Goal: Task Accomplishment & Management: Manage account settings

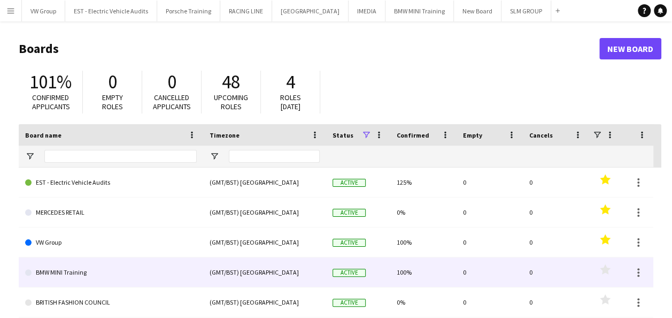
click at [66, 278] on link "BMW MINI Training" at bounding box center [111, 272] width 172 height 30
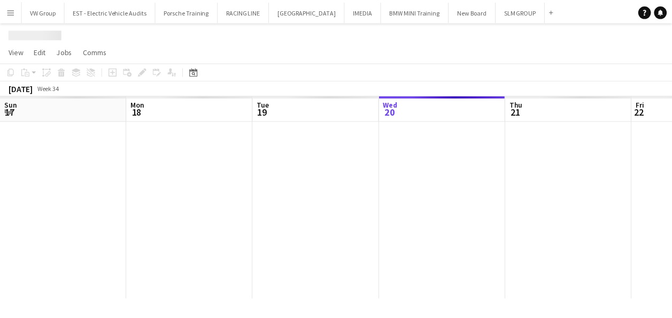
scroll to position [0, 255]
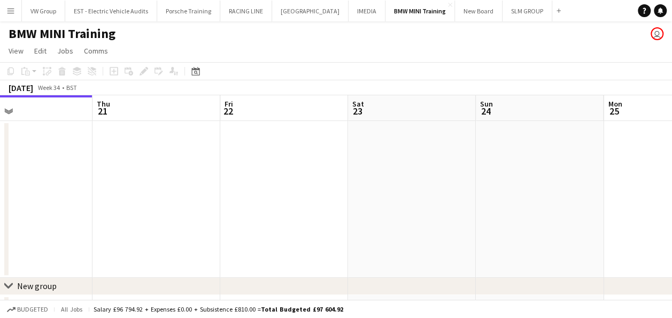
drag, startPoint x: 347, startPoint y: 219, endPoint x: 171, endPoint y: 221, distance: 176.9
click at [171, 221] on app-calendar-viewport "Sun 17 Mon 18 Tue 19 Wed 20 Thu 21 Fri 22 Sat 23 Sun 24 Mon 25 Tue 26 Wed 27 4/…" at bounding box center [336, 210] width 672 height 231
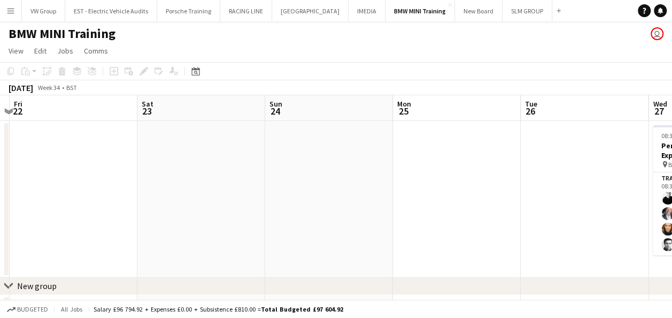
drag, startPoint x: 349, startPoint y: 192, endPoint x: 236, endPoint y: 196, distance: 112.8
click at [236, 196] on app-calendar-viewport "Tue 19 Wed 20 Thu 21 Fri 22 Sat 23 Sun 24 Mon 25 Tue 26 Wed 27 4/4 1 Job Thu 28…" at bounding box center [336, 210] width 672 height 231
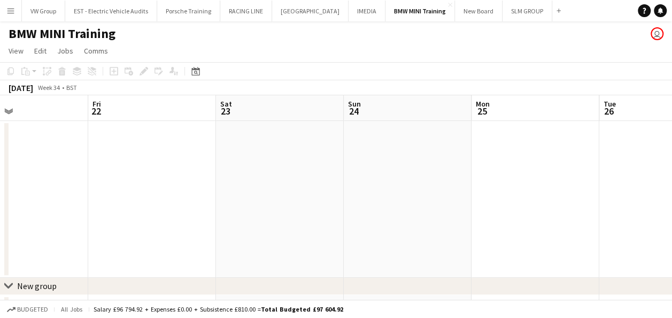
drag, startPoint x: 282, startPoint y: 188, endPoint x: 253, endPoint y: 199, distance: 30.8
click at [259, 196] on app-calendar-viewport "Tue 19 Wed 20 Thu 21 Fri 22 Sat 23 Sun 24 Mon 25 Tue 26 Wed 27 4/4 1 Job Thu 28…" at bounding box center [336, 210] width 672 height 231
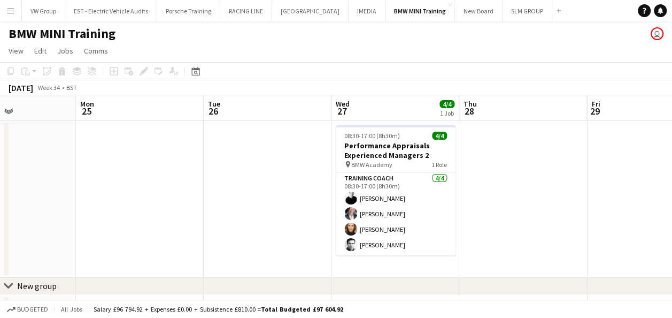
drag, startPoint x: 267, startPoint y: 190, endPoint x: 258, endPoint y: 191, distance: 9.7
click at [258, 191] on app-calendar-viewport "Thu 21 Fri 22 Sat 23 Sun 24 Mon 25 Tue 26 Wed 27 4/4 1 Job Thu 28 Fri 29 Sat 30…" at bounding box center [336, 210] width 672 height 231
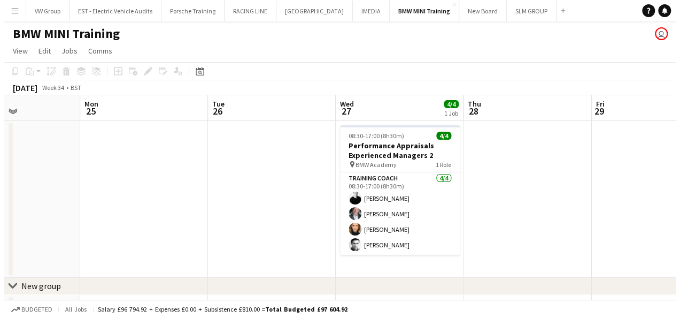
scroll to position [0, 459]
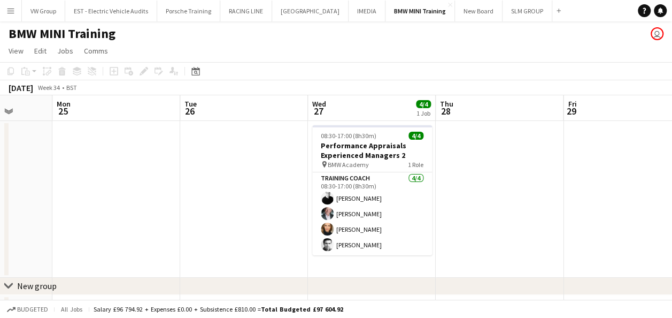
click at [12, 11] on app-icon "Menu" at bounding box center [10, 10] width 9 height 9
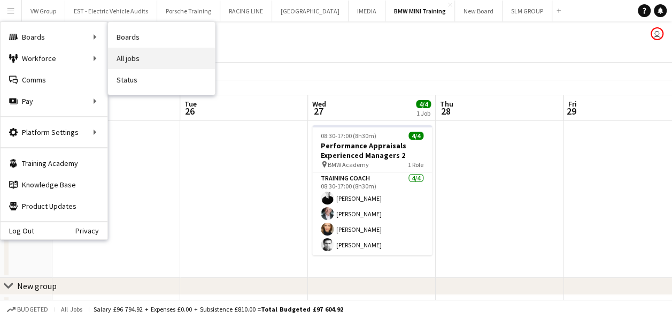
click at [129, 52] on link "All jobs" at bounding box center [161, 58] width 107 height 21
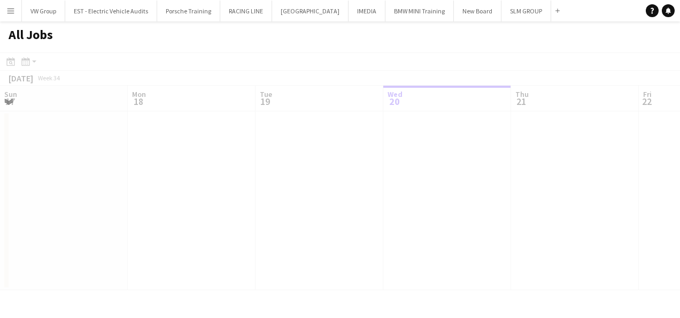
scroll to position [0, 255]
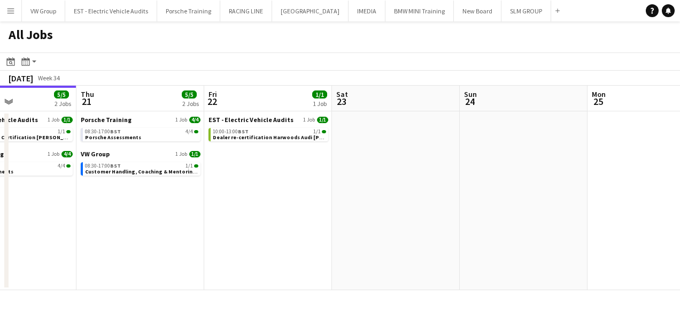
drag, startPoint x: 511, startPoint y: 211, endPoint x: 299, endPoint y: 229, distance: 212.5
click at [291, 231] on app-calendar-viewport "Sun 17 Mon 18 Tue 19 4/4 1 Job Wed 20 5/5 2 Jobs Thu 21 5/5 2 Jobs Fri 22 1/1 1…" at bounding box center [340, 188] width 680 height 204
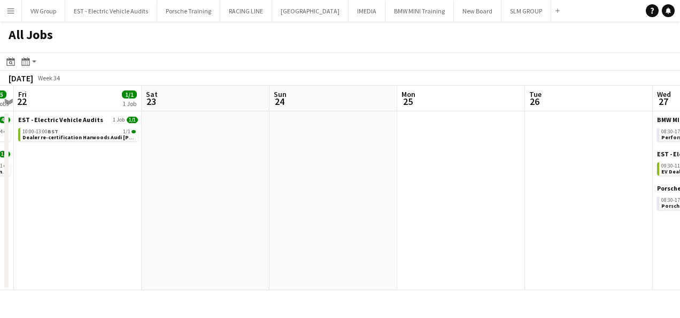
drag, startPoint x: 422, startPoint y: 219, endPoint x: 299, endPoint y: 230, distance: 123.4
click at [299, 230] on app-calendar-viewport "Tue 19 4/4 1 Job Wed 20 5/5 2 Jobs Thu 21 5/5 2 Jobs Fri 22 1/1 1 Job Sat 23 Su…" at bounding box center [340, 188] width 680 height 204
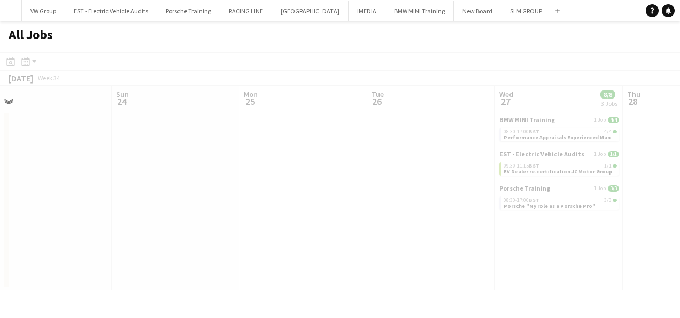
drag, startPoint x: 329, startPoint y: 234, endPoint x: 459, endPoint y: 230, distance: 129.9
click at [283, 247] on app-all-jobs "All Jobs Date picker [DATE] [DATE] [DATE] M [DATE] T [DATE] W [DATE] T [DATE] F…" at bounding box center [340, 155] width 680 height 268
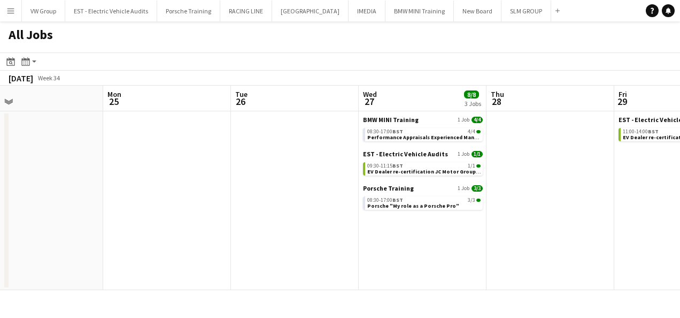
drag, startPoint x: 432, startPoint y: 233, endPoint x: 329, endPoint y: 235, distance: 102.6
click at [328, 235] on app-calendar-viewport "Thu 21 5/5 2 Jobs Fri 22 1/1 1 Job Sat 23 Sun 24 Mon 25 Tue 26 Wed 27 8/8 3 Job…" at bounding box center [340, 188] width 680 height 204
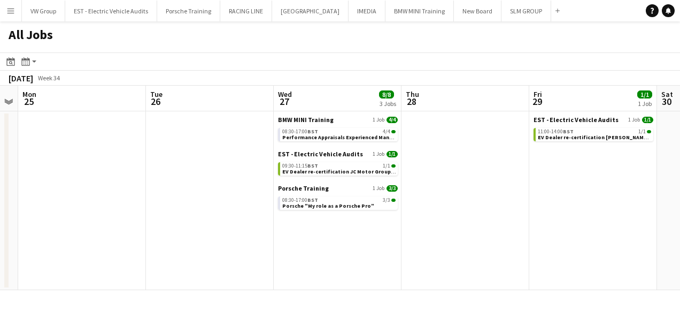
click at [411, 214] on app-calendar-viewport "Thu 21 5/5 2 Jobs Fri 22 1/1 1 Job Sat 23 Sun 24 Mon 25 Tue 26 Wed 27 8/8 3 Job…" at bounding box center [340, 188] width 680 height 204
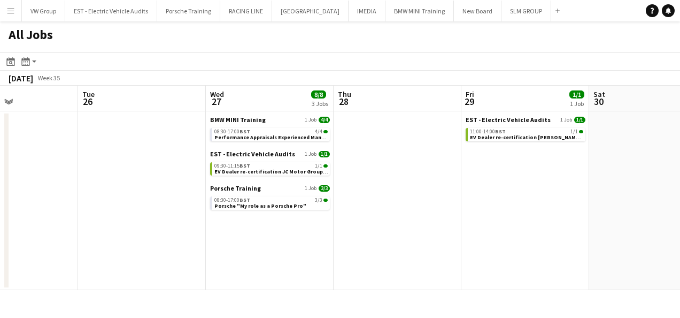
scroll to position [0, 306]
drag, startPoint x: 462, startPoint y: 218, endPoint x: 402, endPoint y: 219, distance: 59.9
click at [402, 219] on app-calendar-viewport "Sat 23 Sun 24 Mon 25 Tue 26 Wed 27 8/8 3 Jobs Thu 28 Fri 29 1/1 1 Job Sat 30 Su…" at bounding box center [340, 188] width 680 height 204
click at [281, 137] on span "Performance Appraisals Experienced Managers 2" at bounding box center [276, 137] width 126 height 7
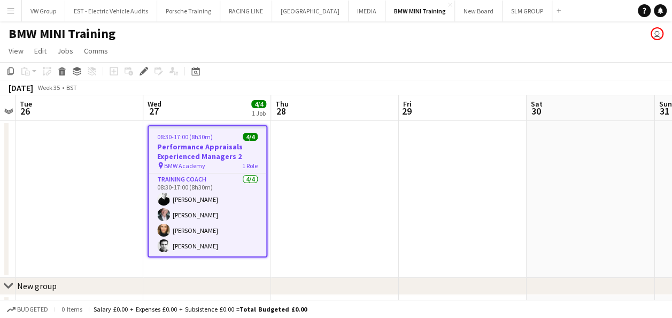
click at [220, 133] on div "08:30-17:00 (8h30m) 4/4" at bounding box center [208, 137] width 118 height 8
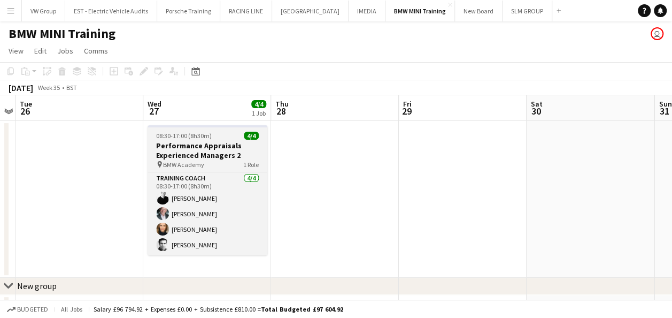
click at [176, 128] on app-job-card "08:30-17:00 (8h30m) 4/4 Performance Appraisals Experienced Managers 2 pin BMW A…" at bounding box center [208, 190] width 120 height 130
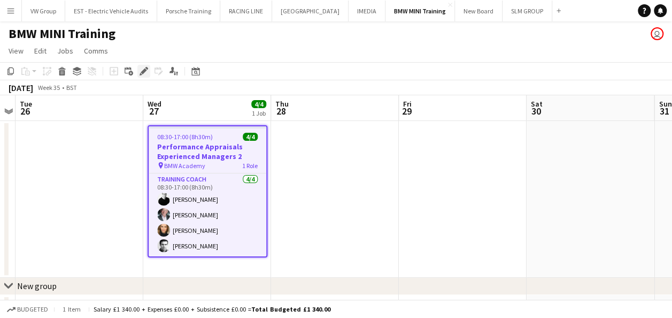
click at [146, 73] on icon "Edit" at bounding box center [144, 71] width 9 height 9
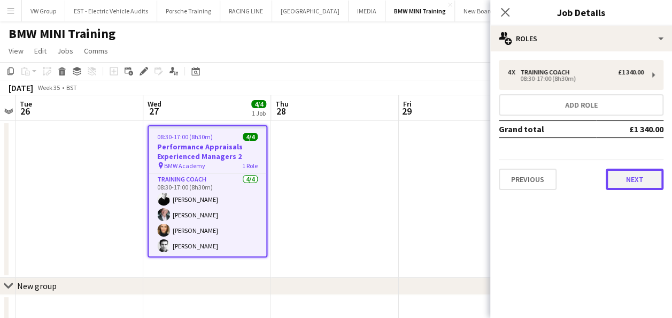
click at [617, 172] on button "Next" at bounding box center [635, 178] width 58 height 21
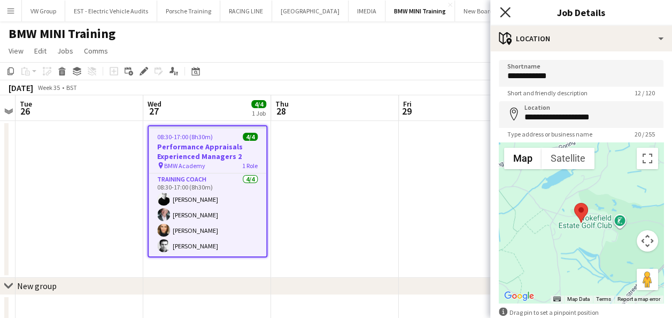
click at [506, 10] on icon "Close pop-in" at bounding box center [505, 12] width 10 height 10
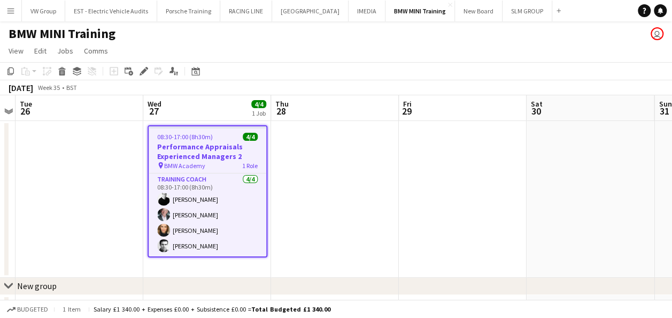
click at [216, 130] on app-job-card "08:30-17:00 (8h30m) 4/4 Performance Appraisals Experienced Managers 2 pin BMW A…" at bounding box center [208, 191] width 120 height 132
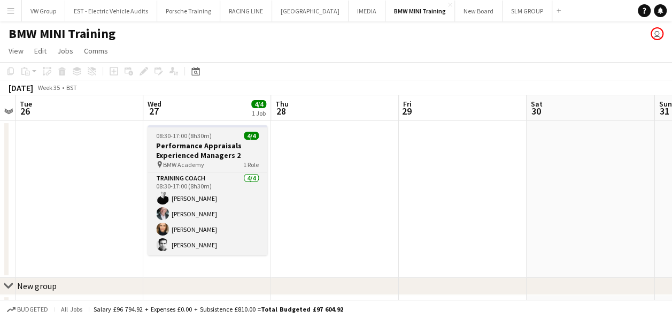
click at [177, 135] on span "08:30-17:00 (8h30m)" at bounding box center [184, 135] width 56 height 8
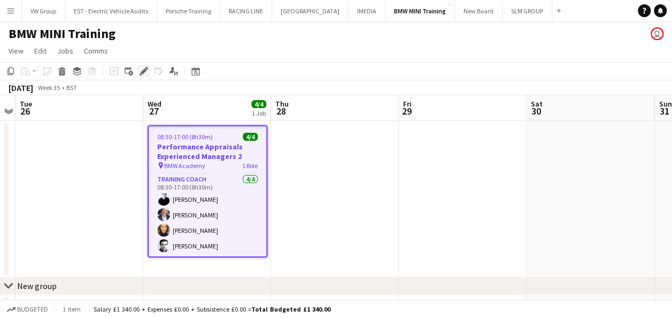
click at [148, 71] on div "Edit" at bounding box center [143, 71] width 13 height 13
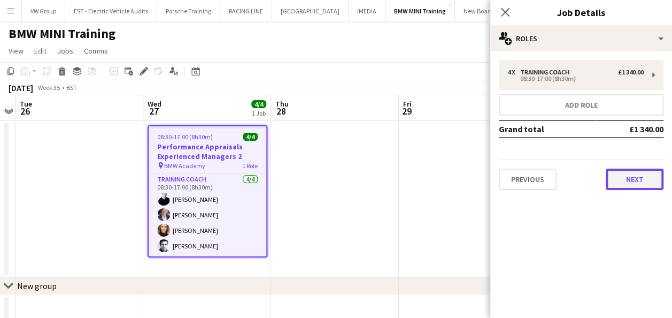
click at [633, 183] on button "Next" at bounding box center [635, 178] width 58 height 21
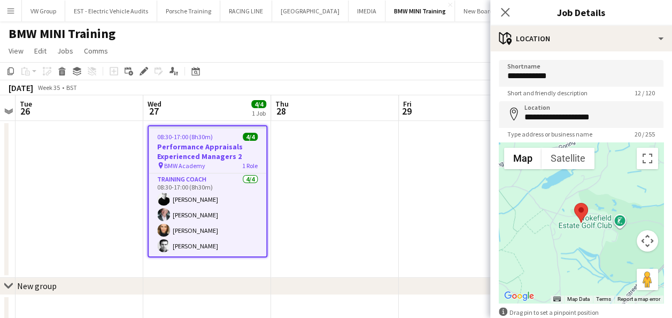
scroll to position [60, 0]
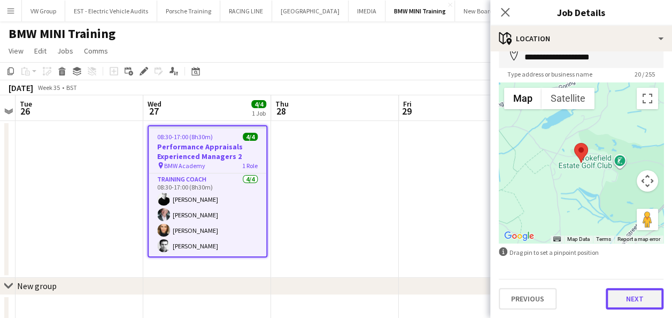
click at [632, 295] on button "Next" at bounding box center [635, 298] width 58 height 21
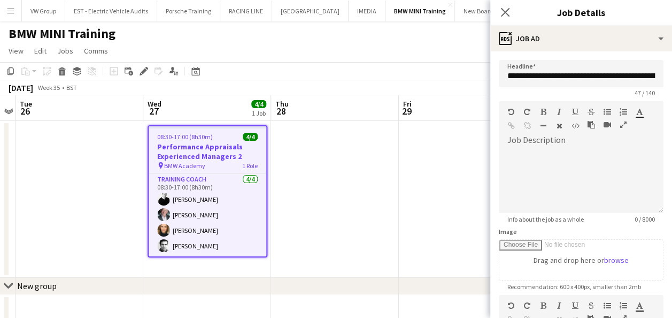
scroll to position [0, 0]
click at [509, 74] on input "**********" at bounding box center [581, 73] width 165 height 27
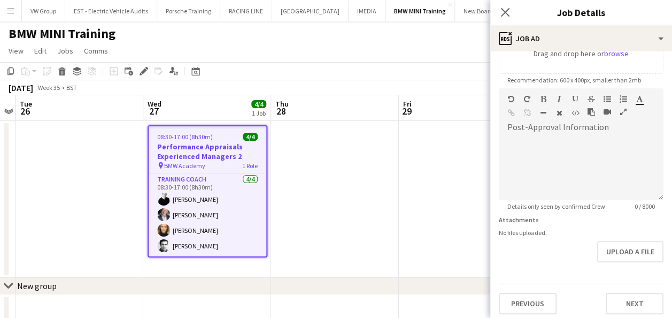
scroll to position [211, 0]
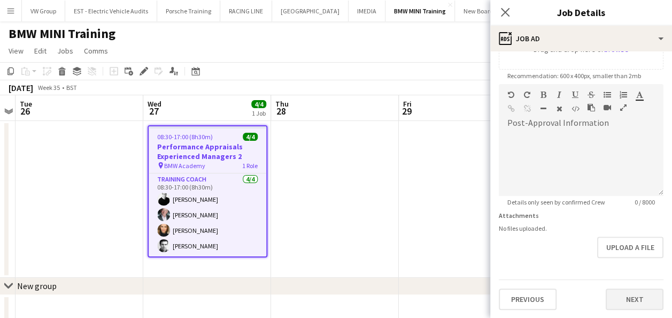
type input "**********"
click at [641, 297] on button "Next" at bounding box center [635, 298] width 58 height 21
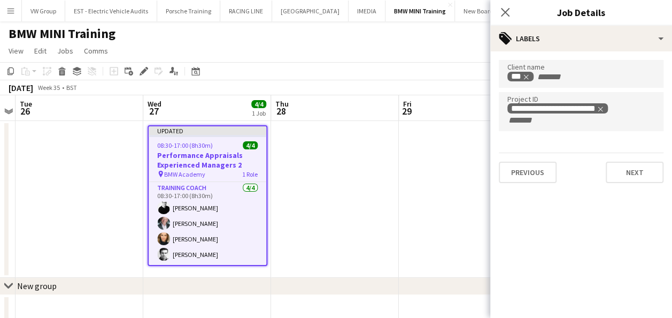
scroll to position [0, 0]
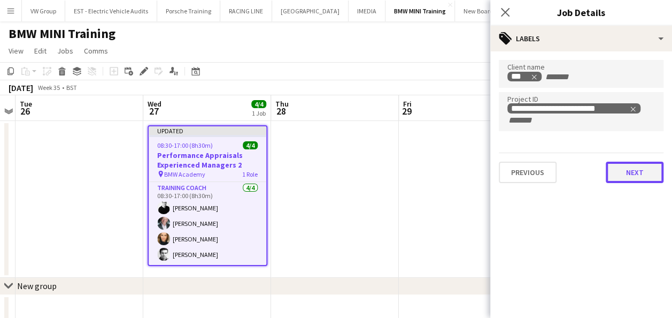
click at [629, 177] on button "Next" at bounding box center [635, 171] width 58 height 21
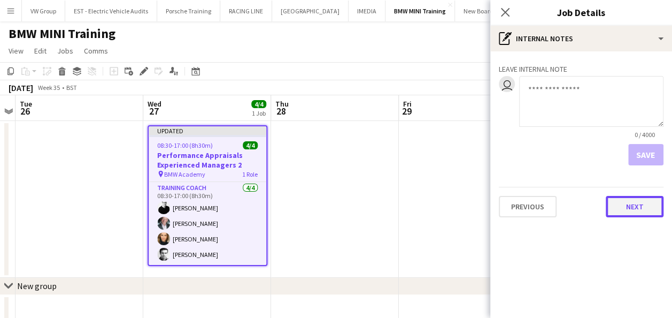
click at [625, 207] on button "Next" at bounding box center [635, 206] width 58 height 21
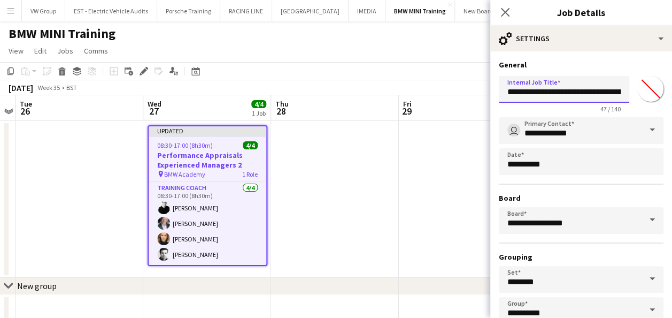
click at [509, 92] on input "**********" at bounding box center [564, 89] width 130 height 27
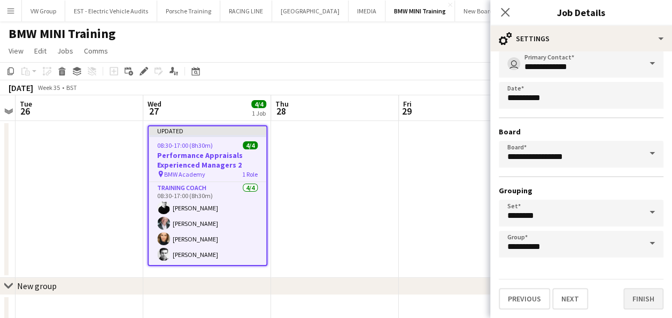
type input "**********"
click at [641, 291] on button "Finish" at bounding box center [643, 298] width 40 height 21
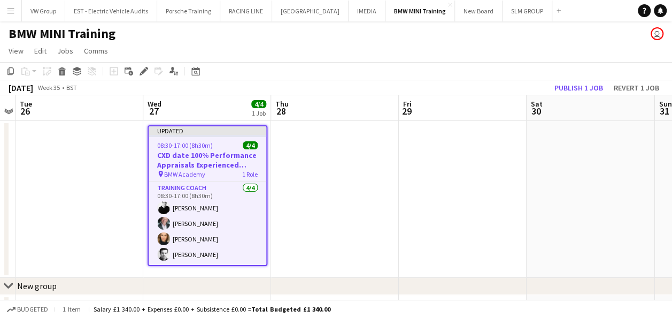
click at [537, 209] on app-date-cell at bounding box center [590, 199] width 128 height 157
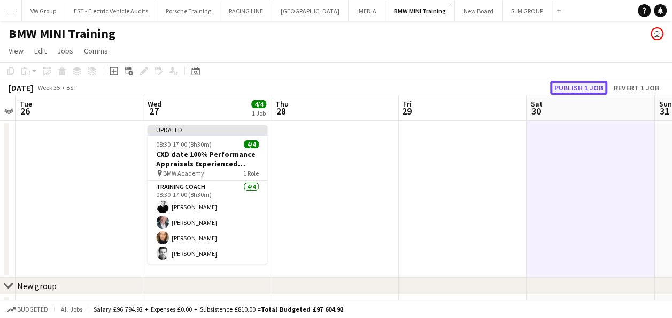
click at [572, 94] on button "Publish 1 job" at bounding box center [578, 88] width 57 height 14
